Goal: Information Seeking & Learning: Check status

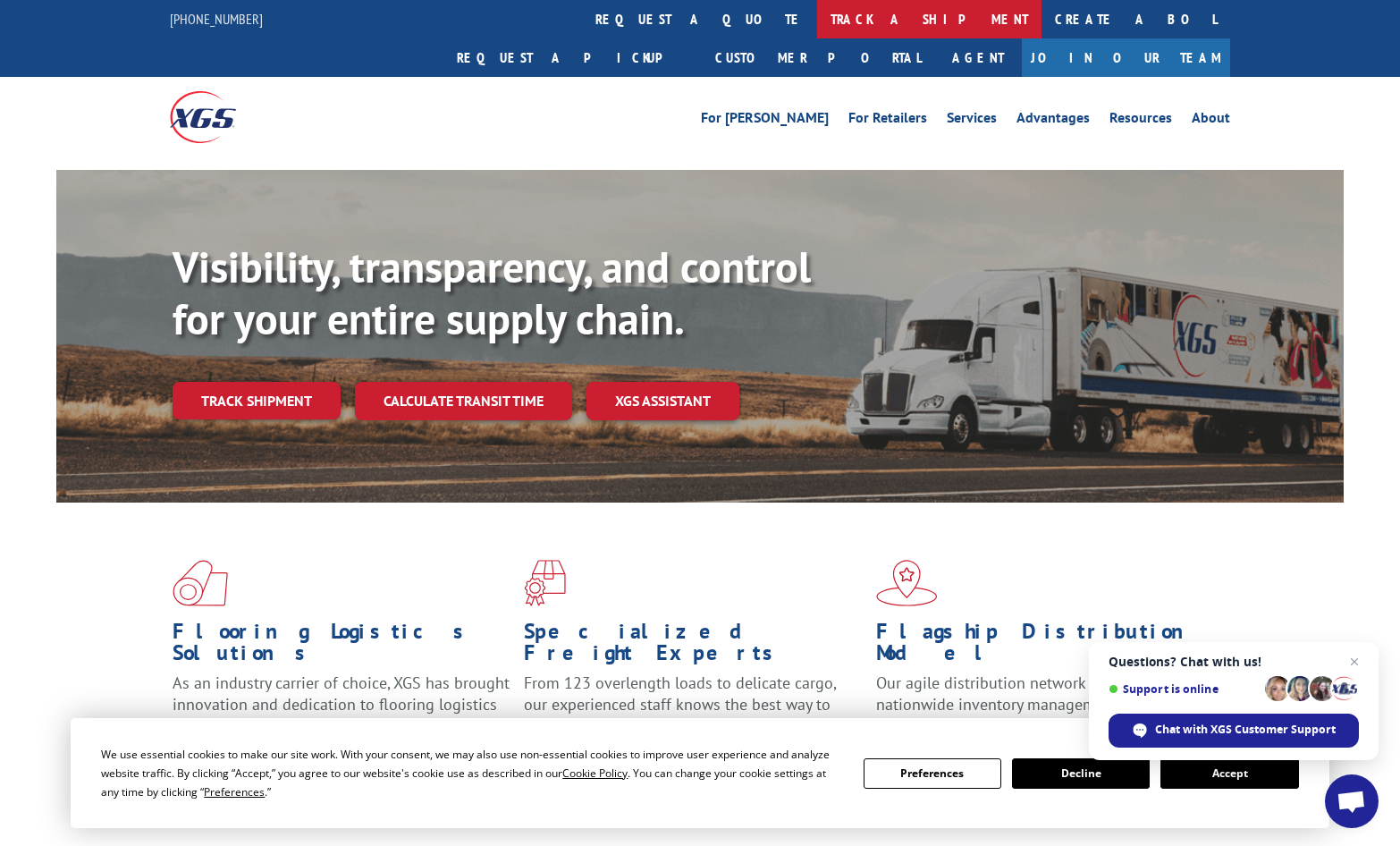
click at [817, 19] on link "track a shipment" at bounding box center [929, 19] width 224 height 38
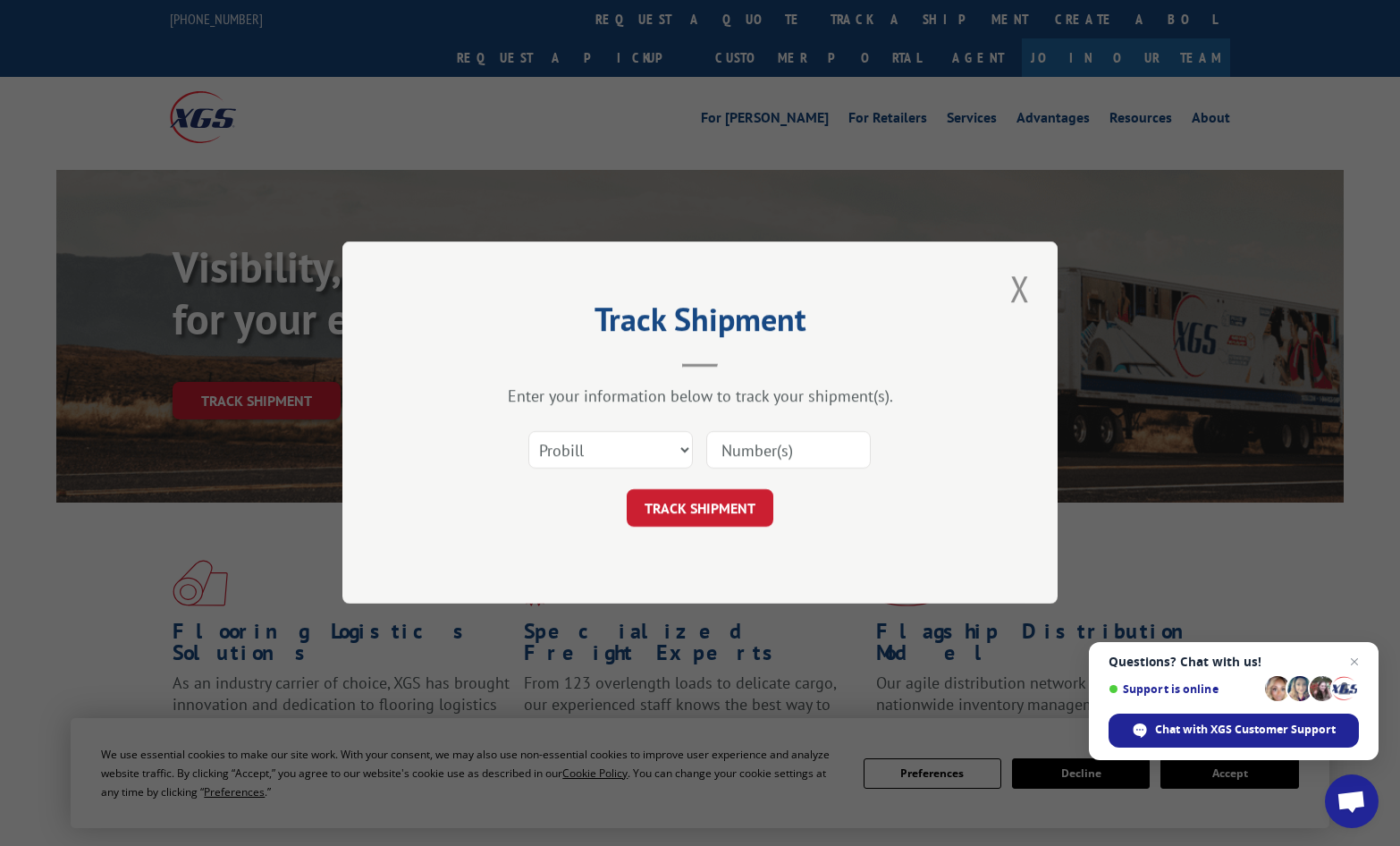
click at [835, 456] on input at bounding box center [788, 450] width 165 height 38
paste input "17543434"
type input "17543434"
click at [701, 503] on button "TRACK SHIPMENT" at bounding box center [700, 508] width 146 height 38
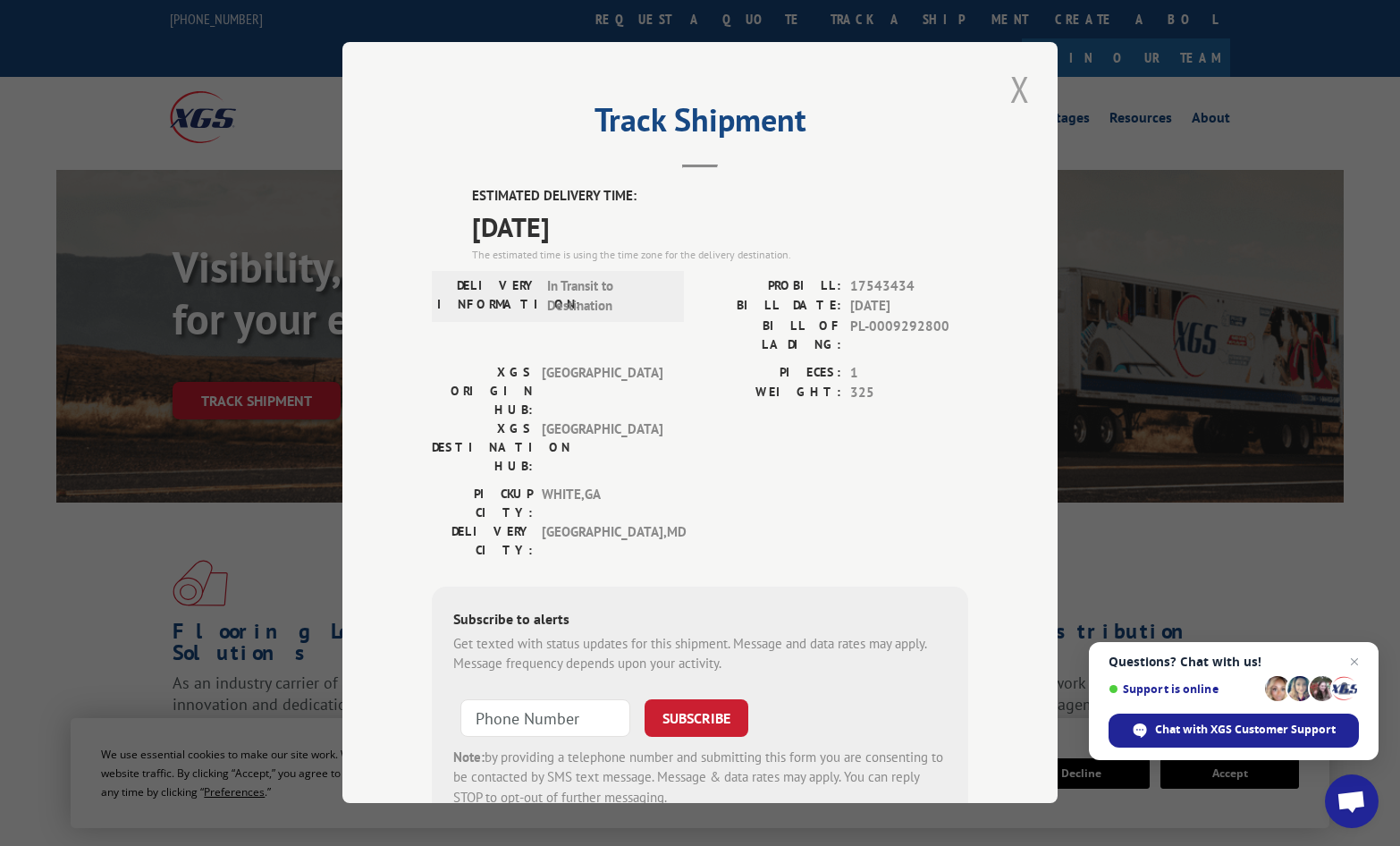
click at [1026, 93] on button "Close modal" at bounding box center [1020, 89] width 31 height 49
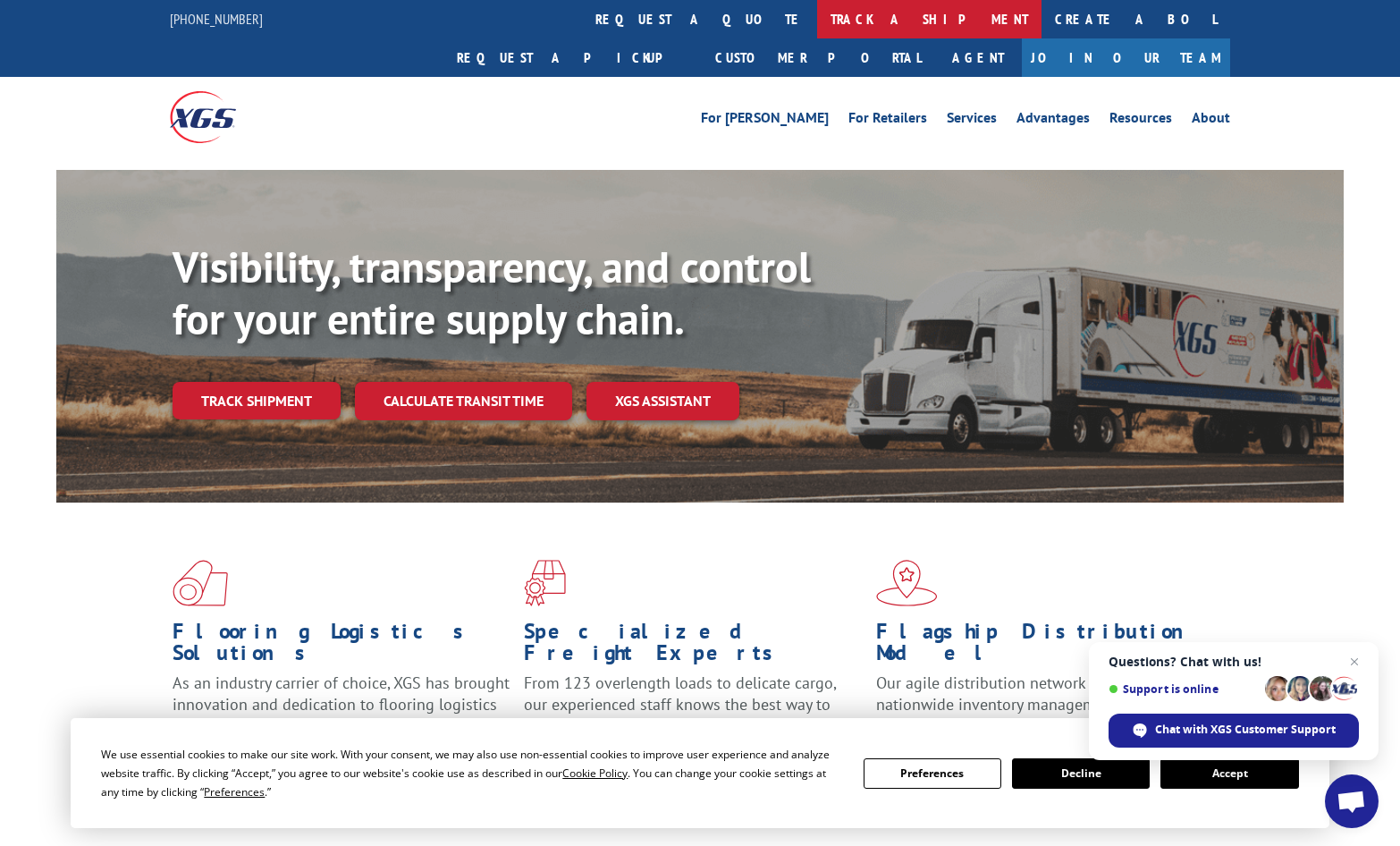
click at [817, 19] on link "track a shipment" at bounding box center [929, 19] width 224 height 38
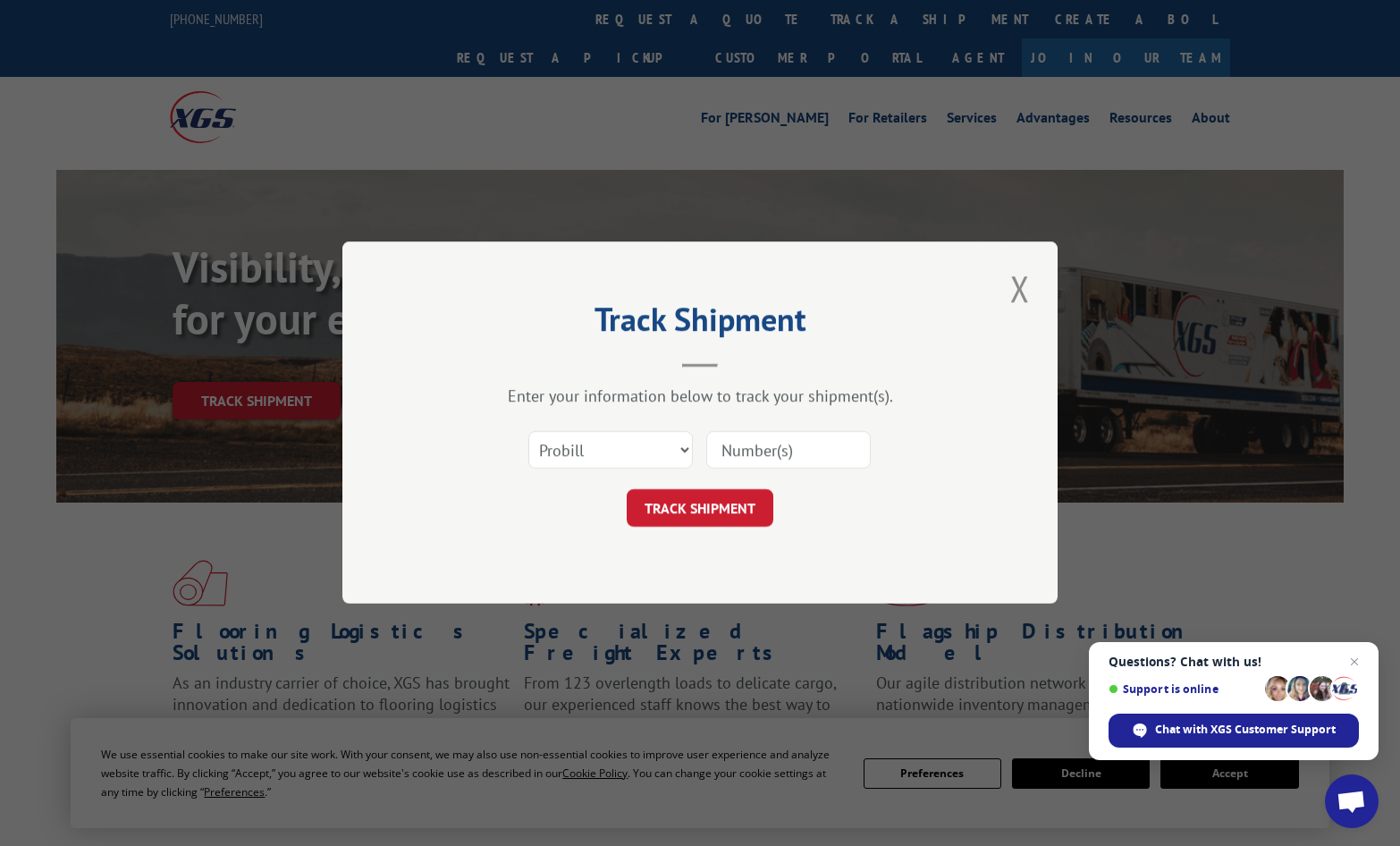
click at [774, 452] on input at bounding box center [788, 450] width 165 height 38
paste input "17543184"
type input "17543184"
click at [699, 510] on button "TRACK SHIPMENT" at bounding box center [700, 508] width 146 height 38
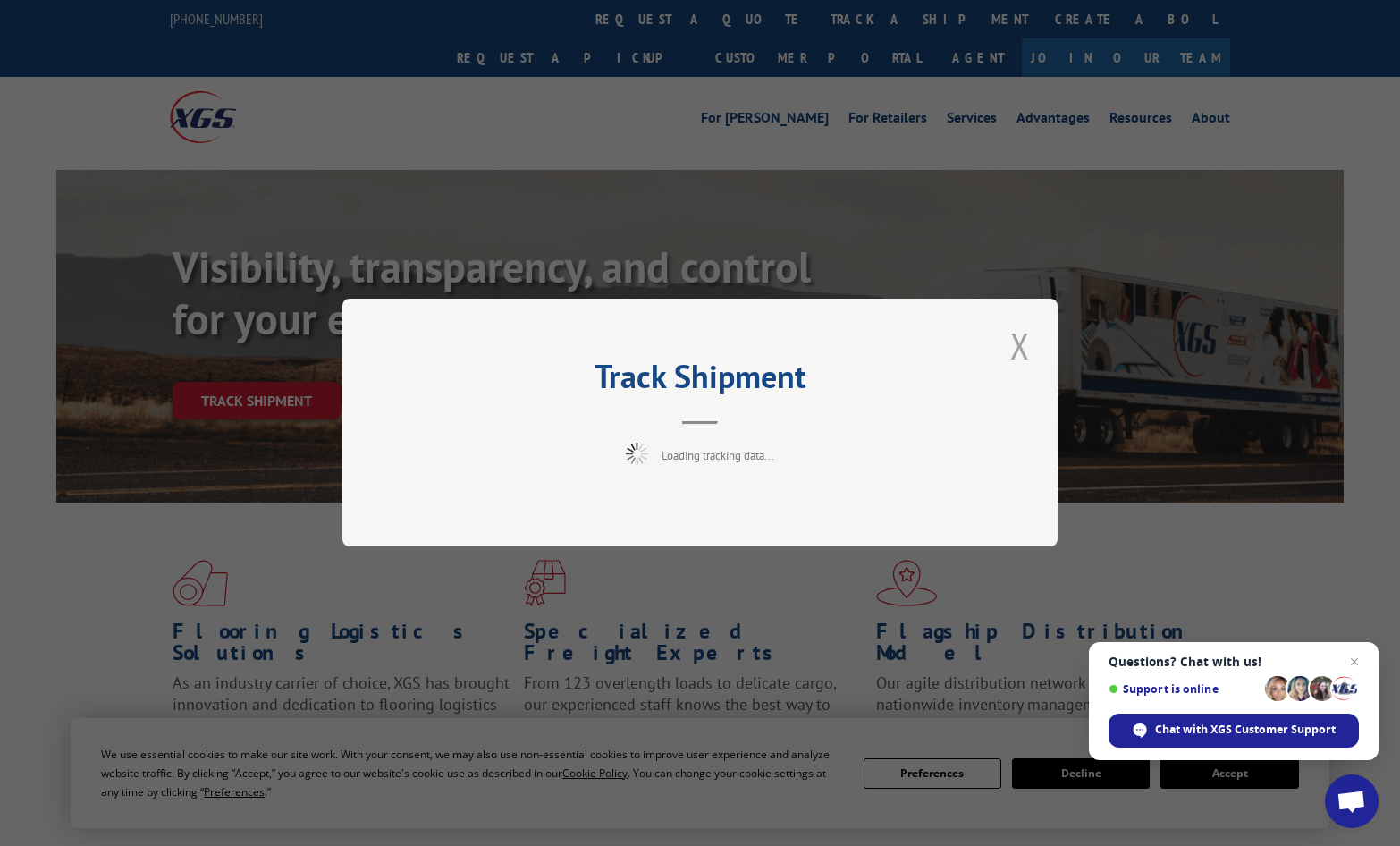
click at [1014, 348] on button "Close modal" at bounding box center [1020, 346] width 31 height 49
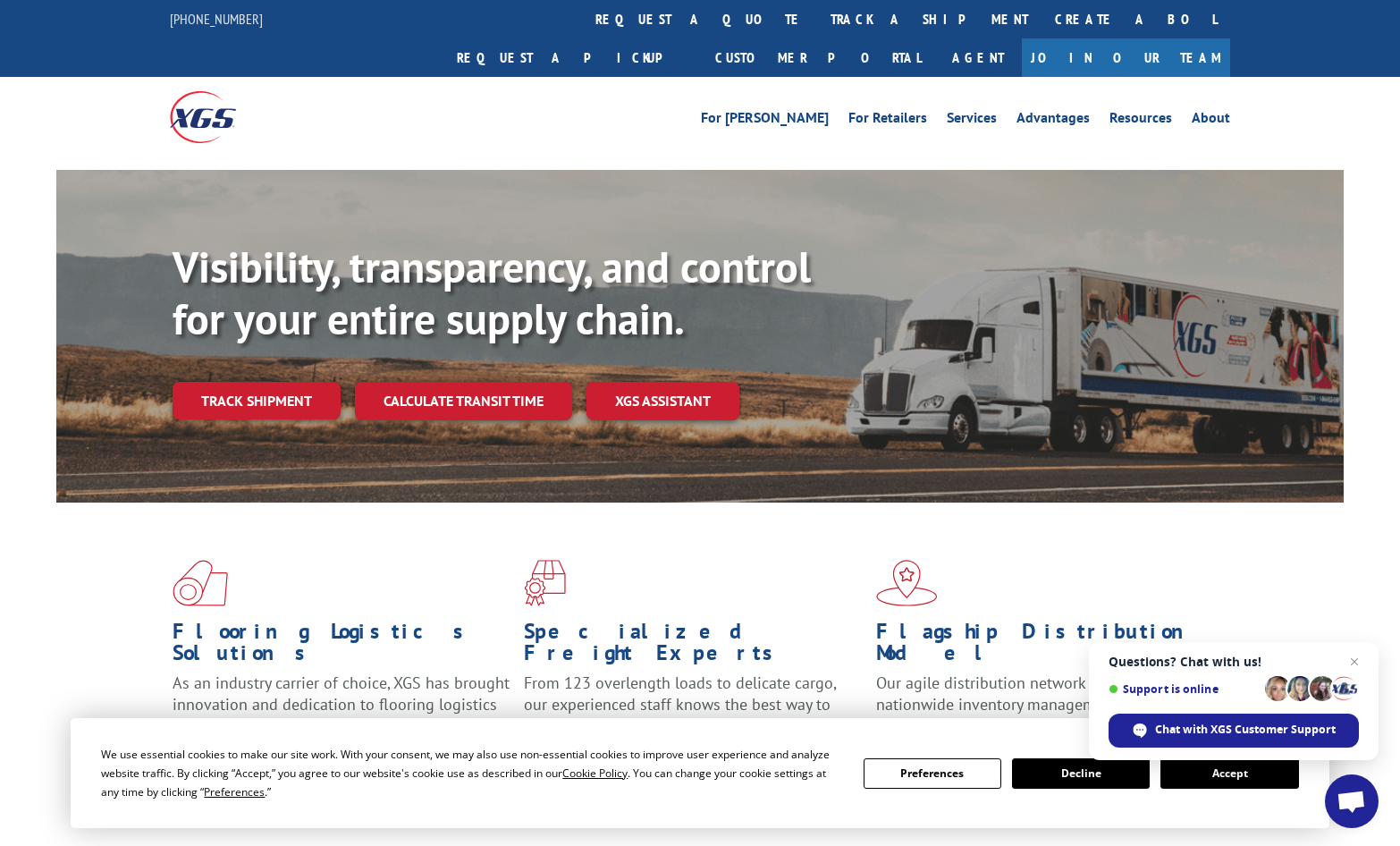
click at [817, 5] on link "track a shipment" at bounding box center [929, 19] width 224 height 38
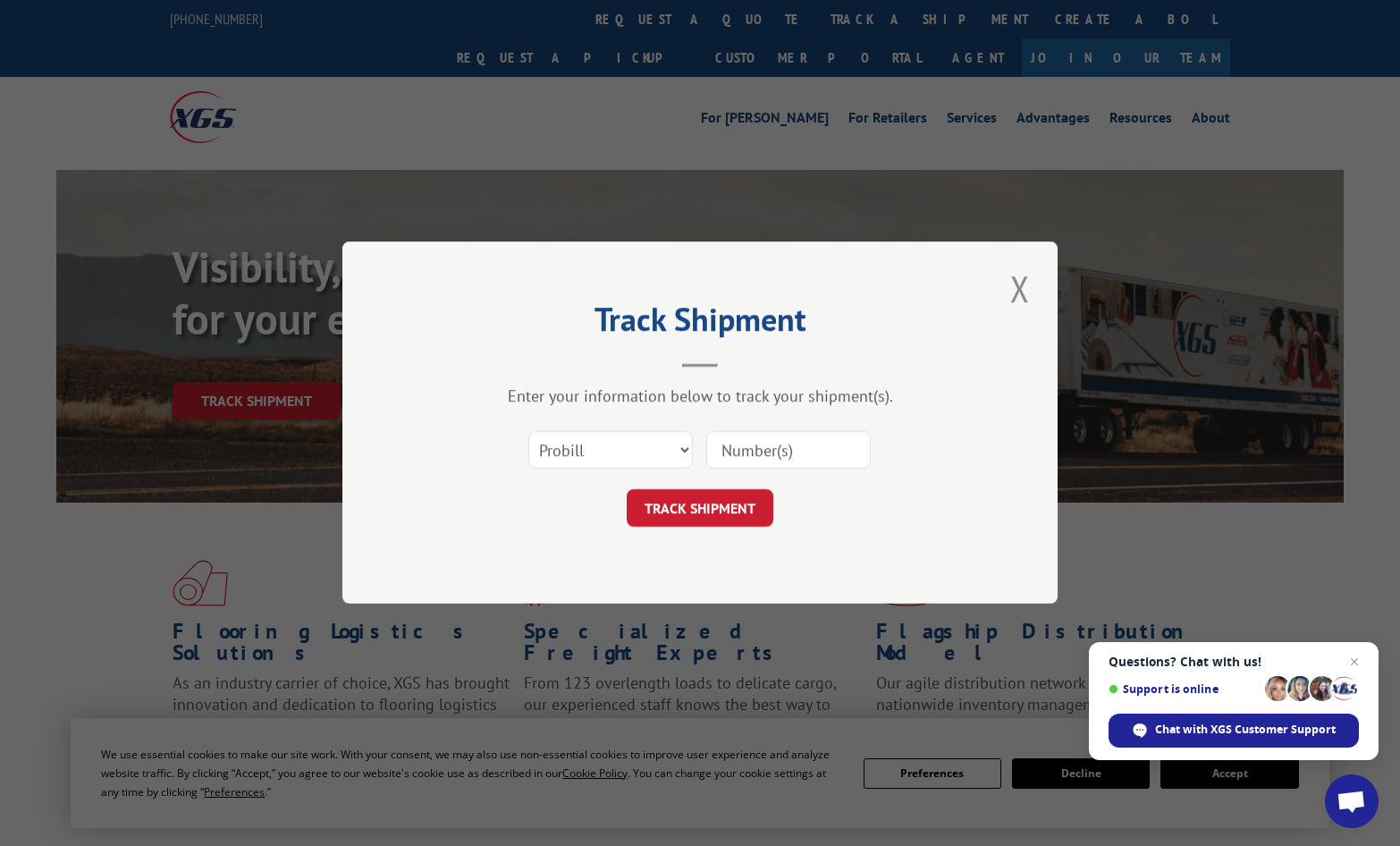
click at [778, 440] on input at bounding box center [788, 450] width 165 height 38
paste input "17543184"
type input "17543184"
click at [696, 501] on button "TRACK SHIPMENT" at bounding box center [700, 508] width 146 height 38
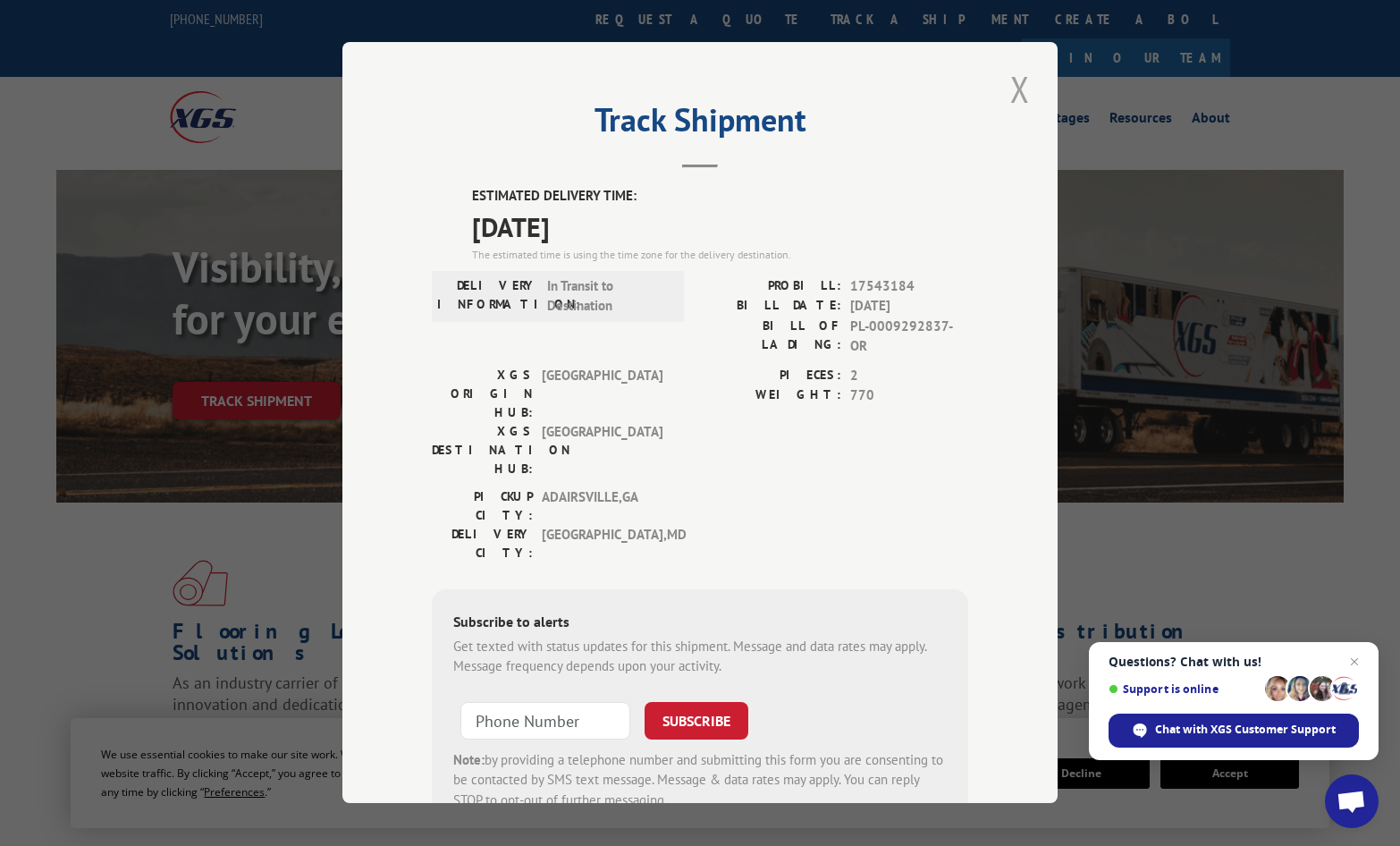
click at [1018, 88] on button "Close modal" at bounding box center [1020, 89] width 31 height 49
